Goal: Find specific page/section: Find specific page/section

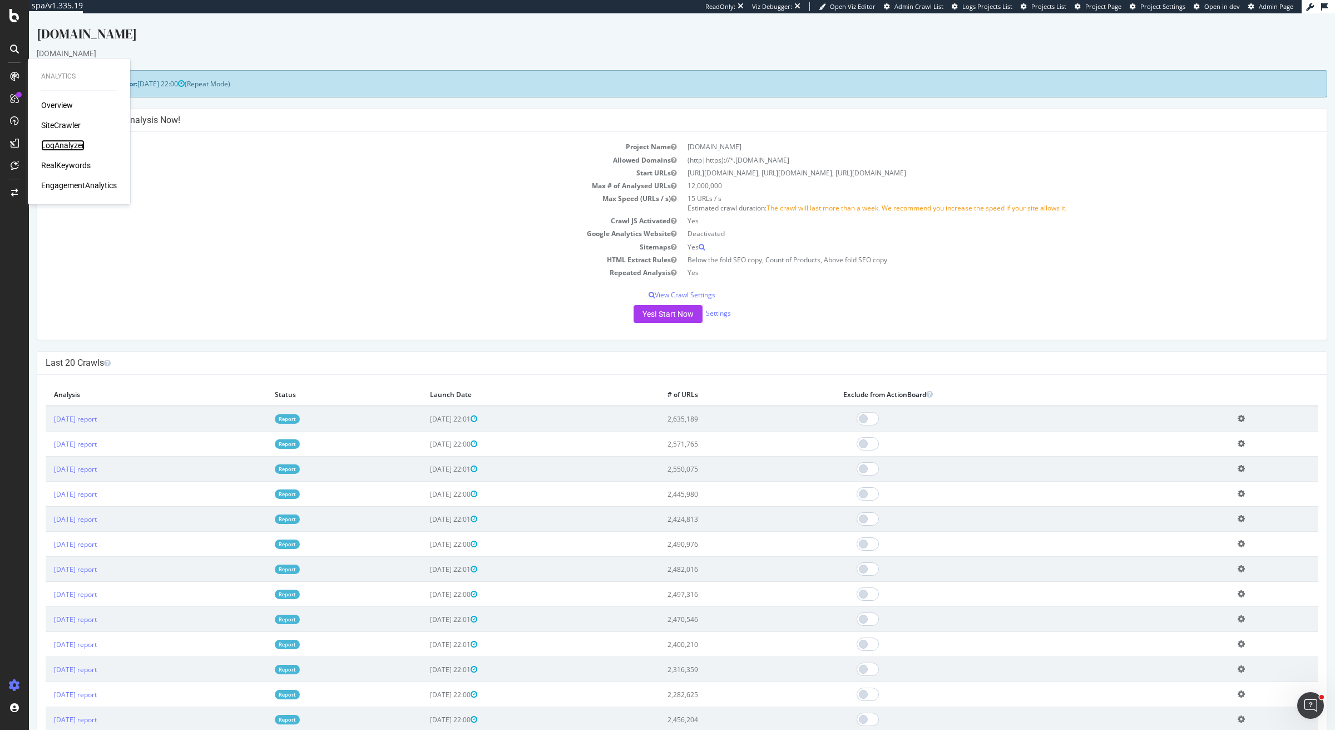
click at [72, 144] on div "LogAnalyzer" at bounding box center [62, 145] width 43 height 11
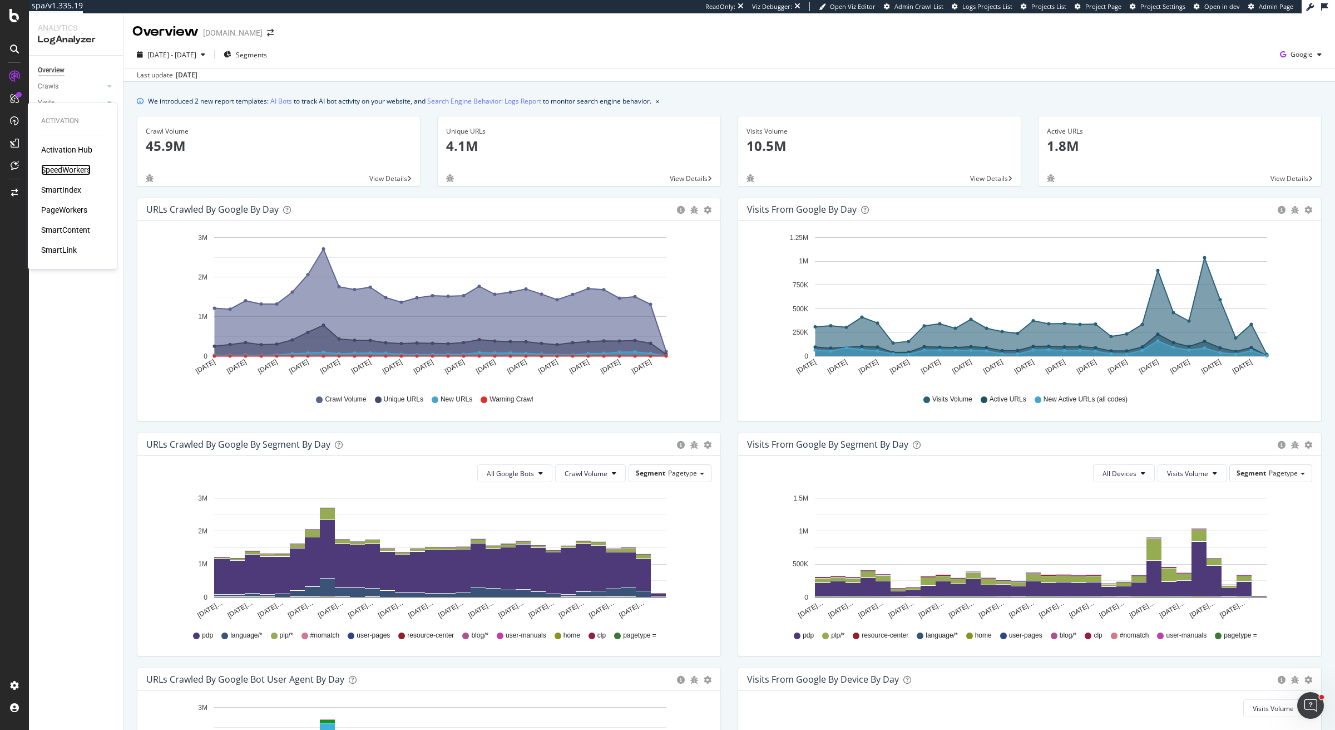
click at [74, 169] on div "SpeedWorkers" at bounding box center [66, 169] width 50 height 11
